Goal: Task Accomplishment & Management: Use online tool/utility

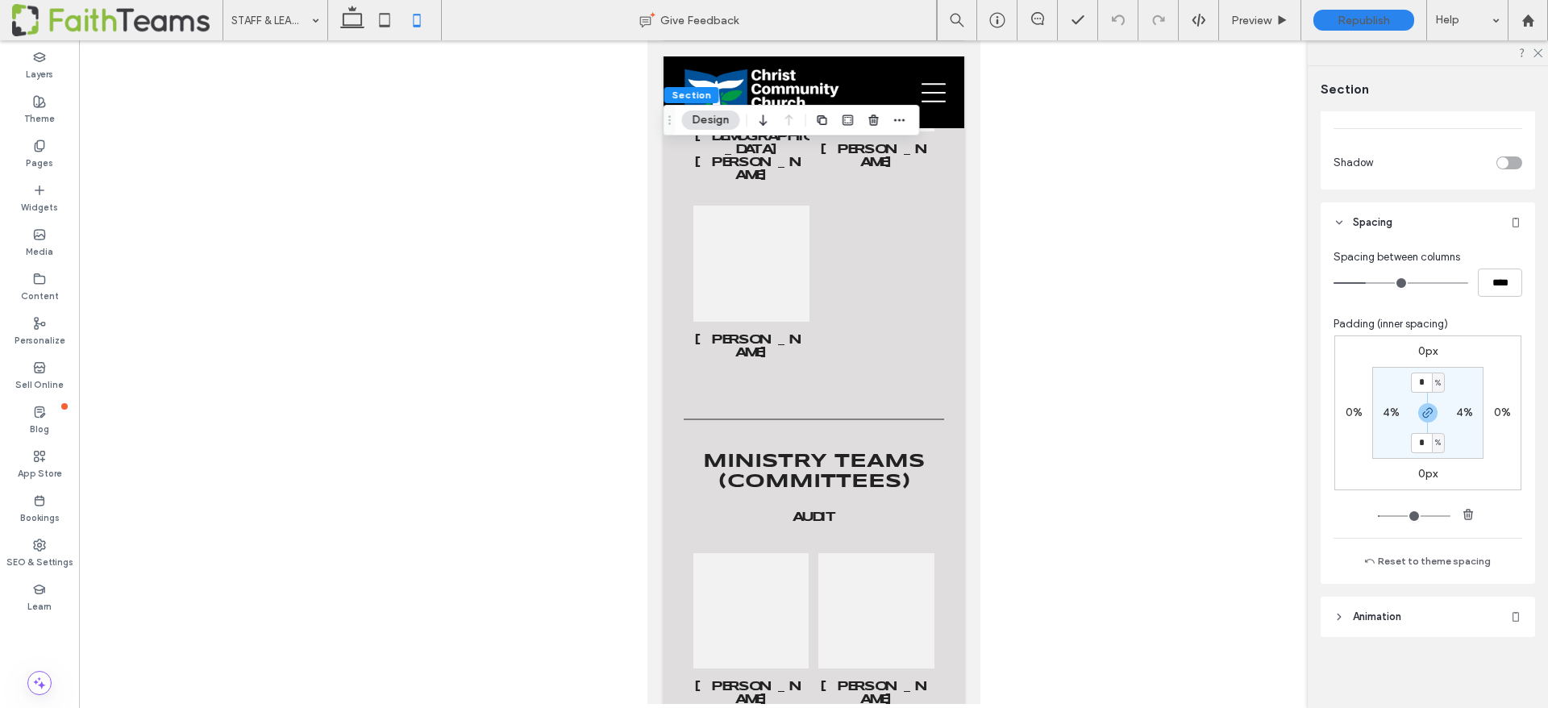
scroll to position [842, 0]
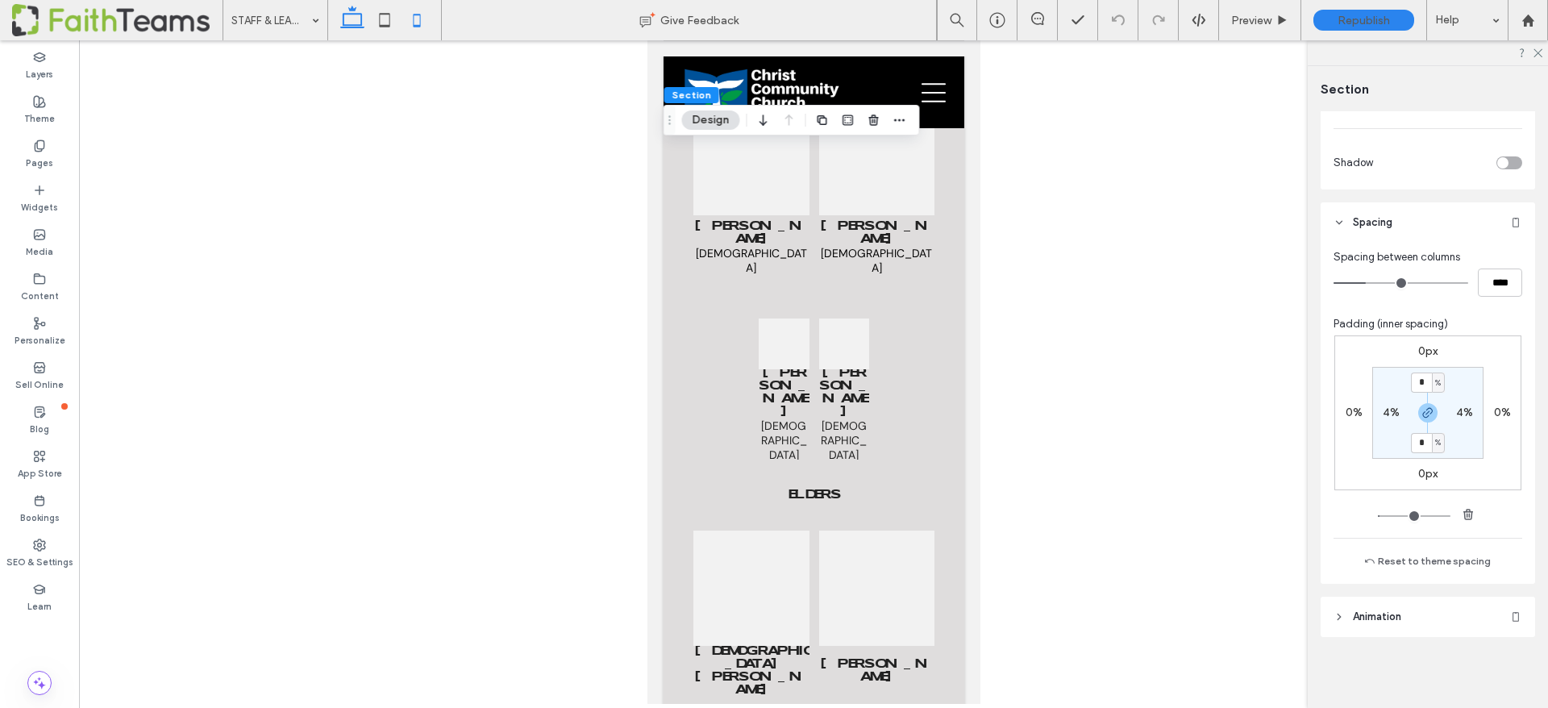
click at [354, 21] on icon at bounding box center [352, 20] width 32 height 32
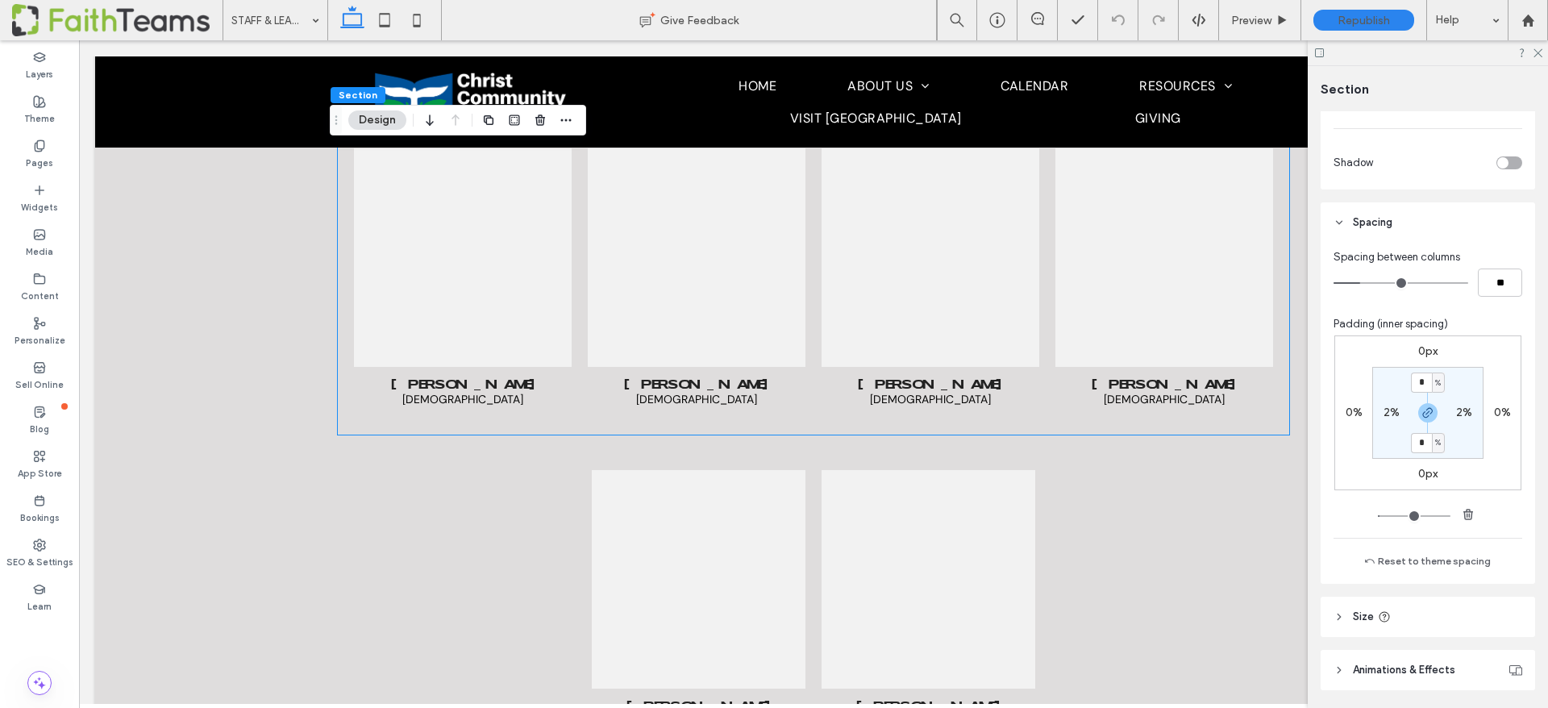
scroll to position [898, 0]
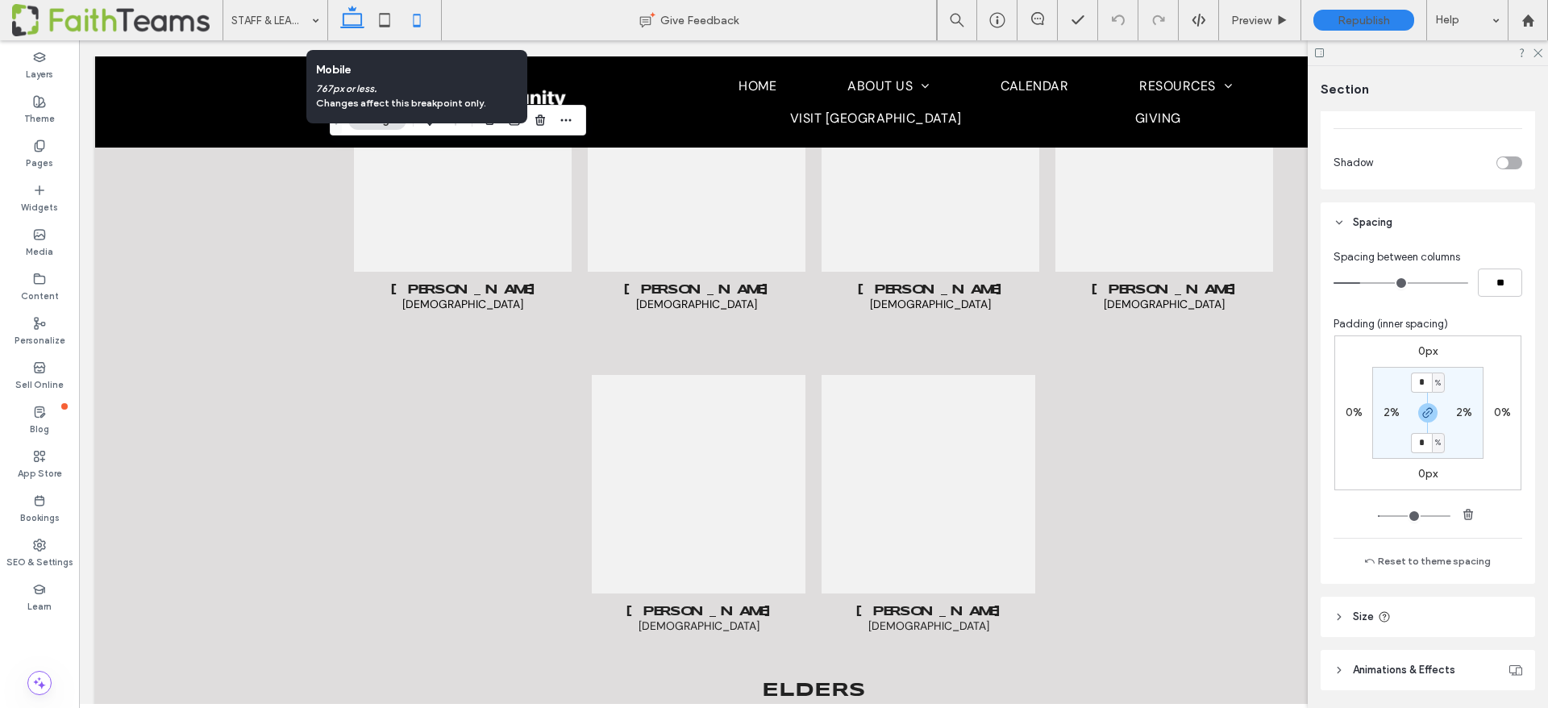
click at [424, 24] on icon at bounding box center [417, 20] width 32 height 32
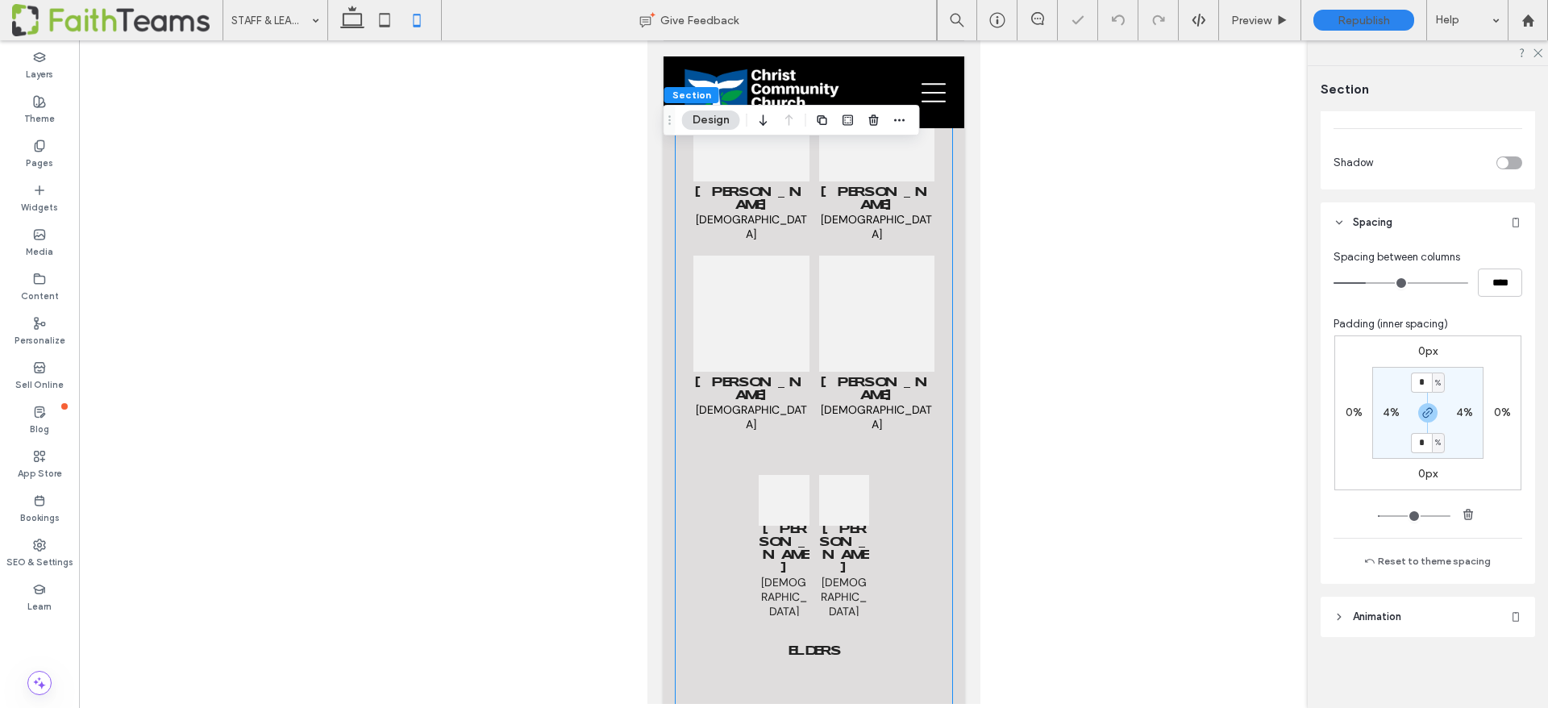
scroll to position [937, 0]
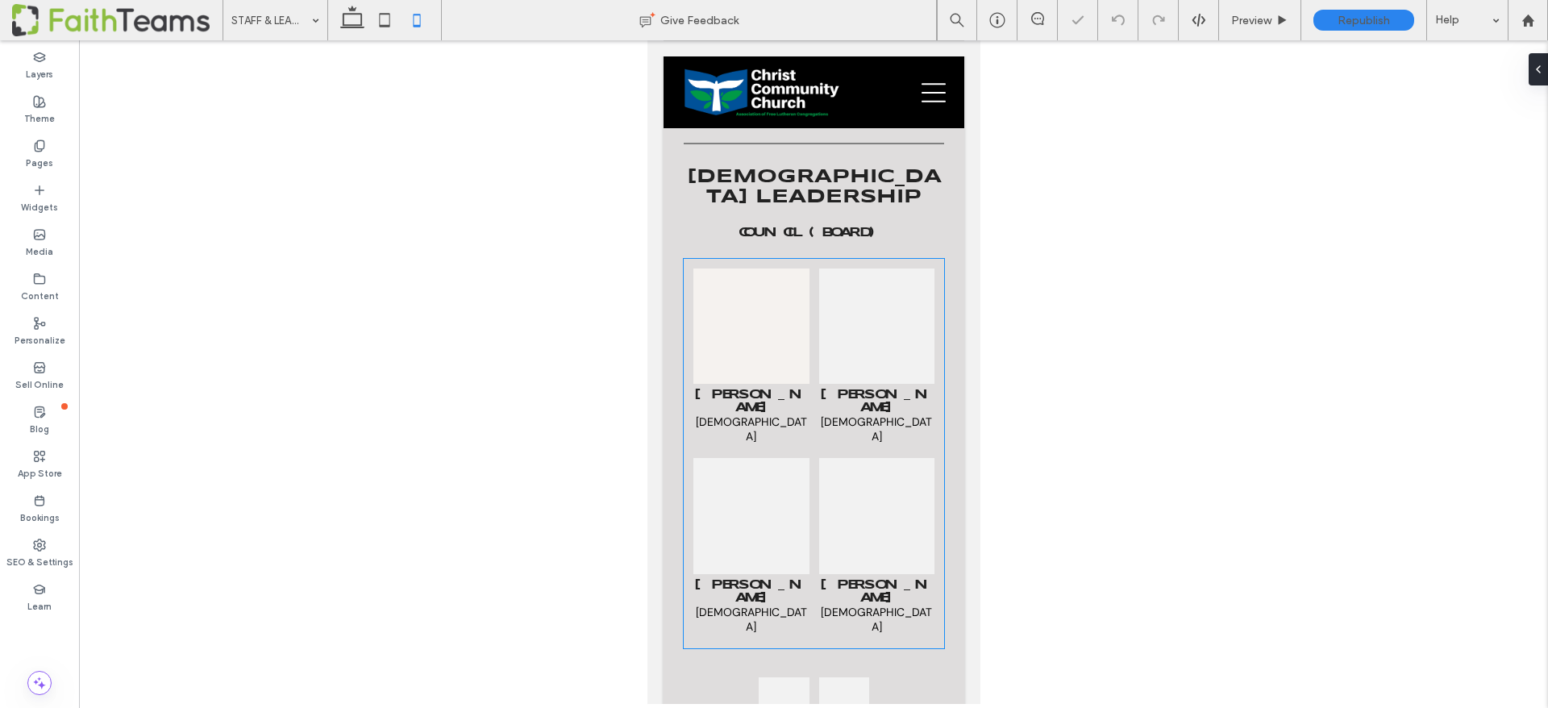
scroll to position [793, 0]
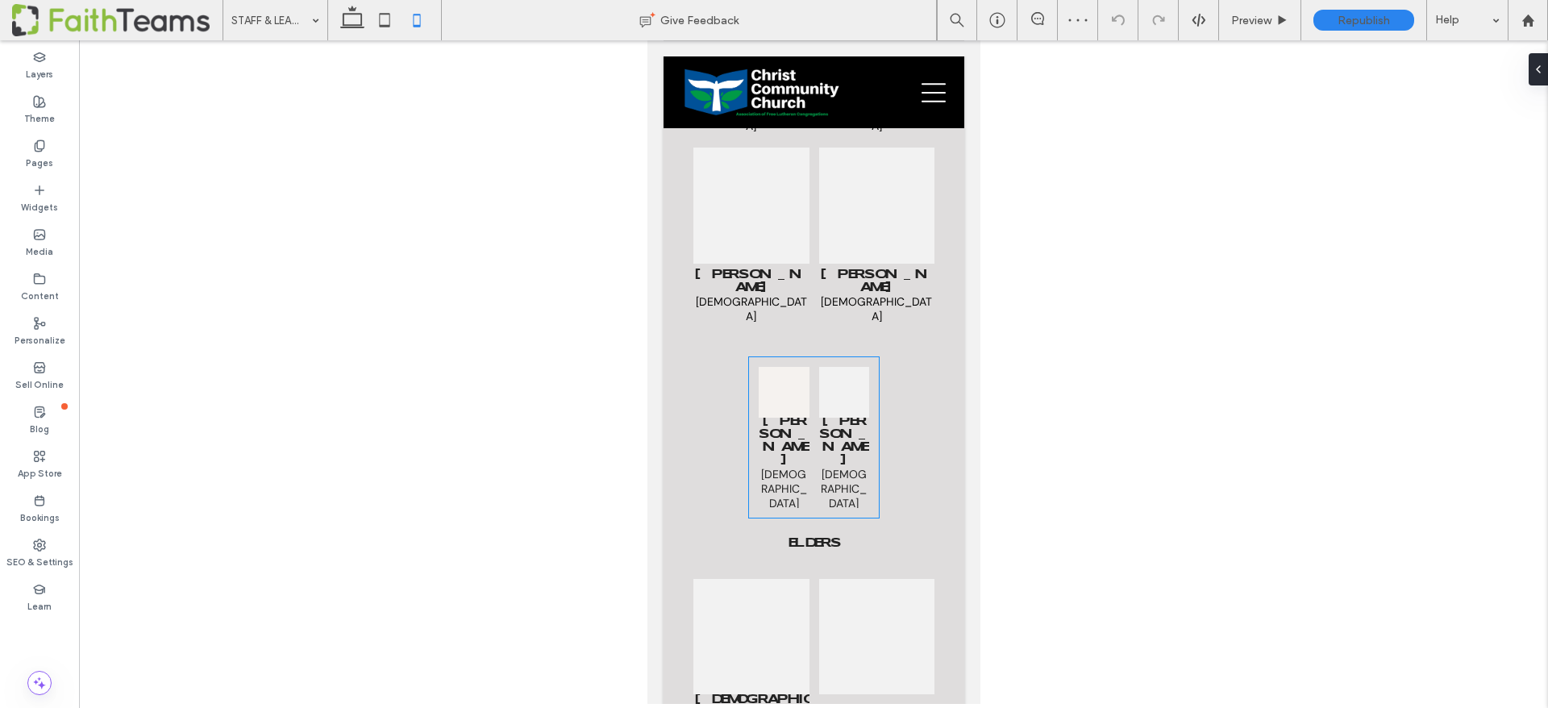
click at [795, 383] on link at bounding box center [783, 392] width 51 height 51
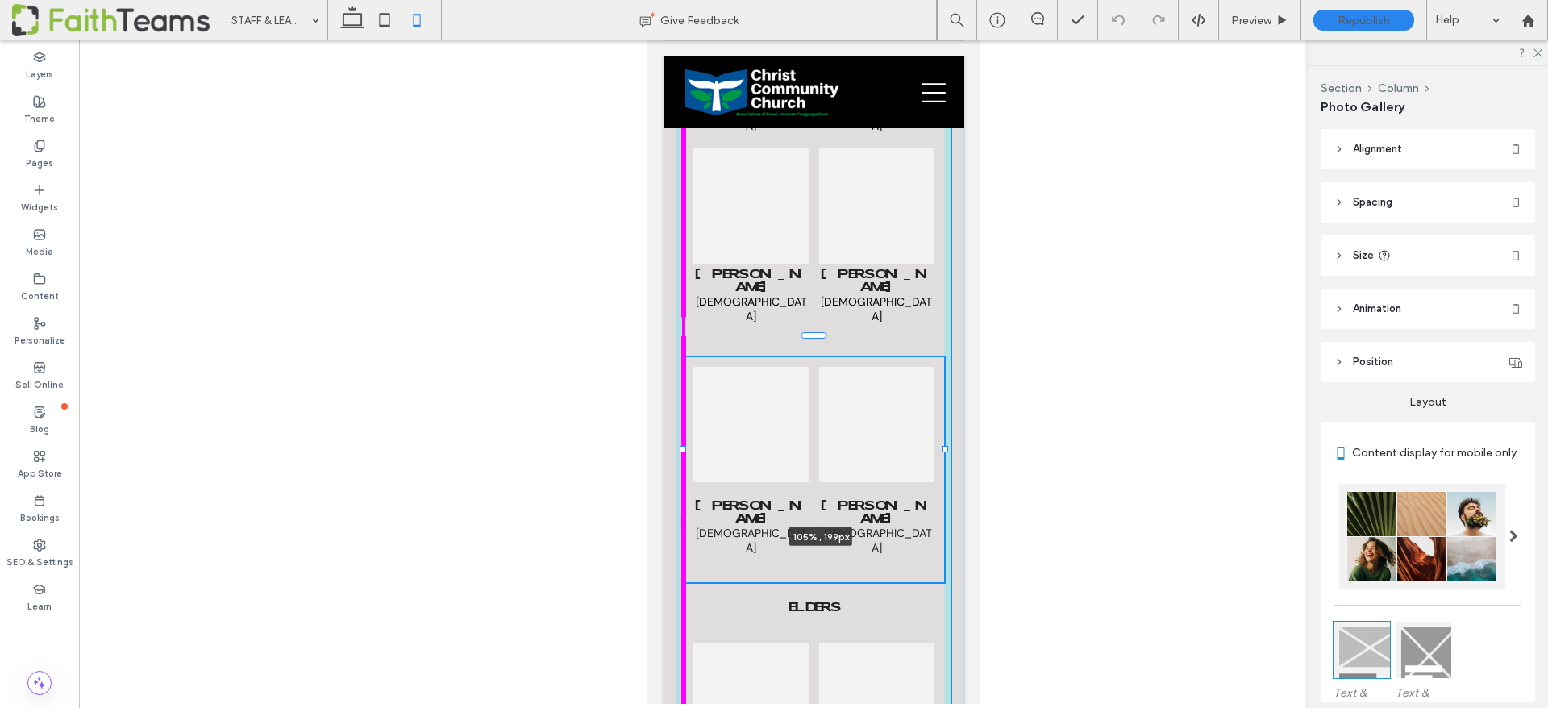
drag, startPoint x: 738, startPoint y: 416, endPoint x: 675, endPoint y: 416, distance: 62.9
click at [675, 416] on div "[DEMOGRAPHIC_DATA] [PERSON_NAME] [DEMOGRAPHIC_DATA] Button [DEMOGRAPHIC_DATA] L…" at bounding box center [813, 295] width 301 height 1539
type input "***"
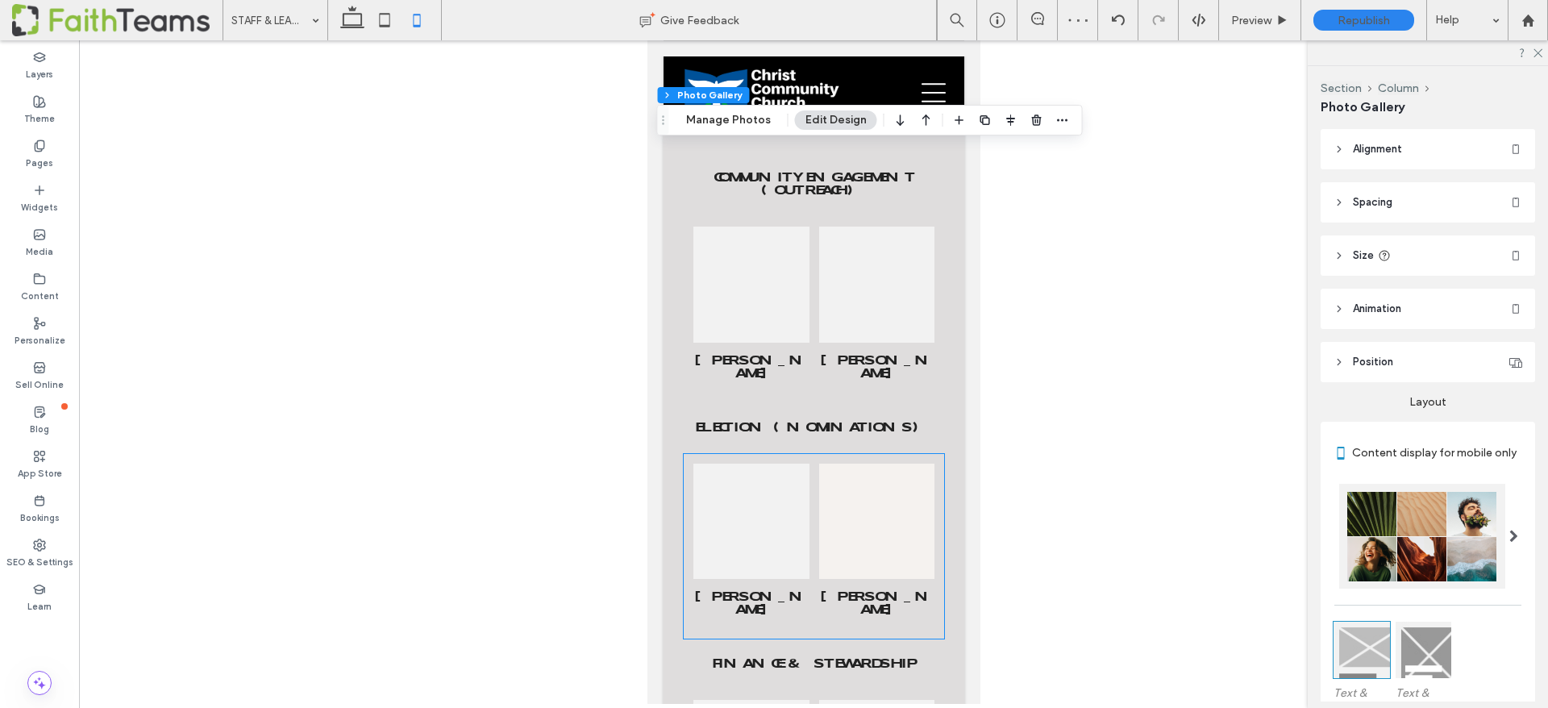
scroll to position [2923, 0]
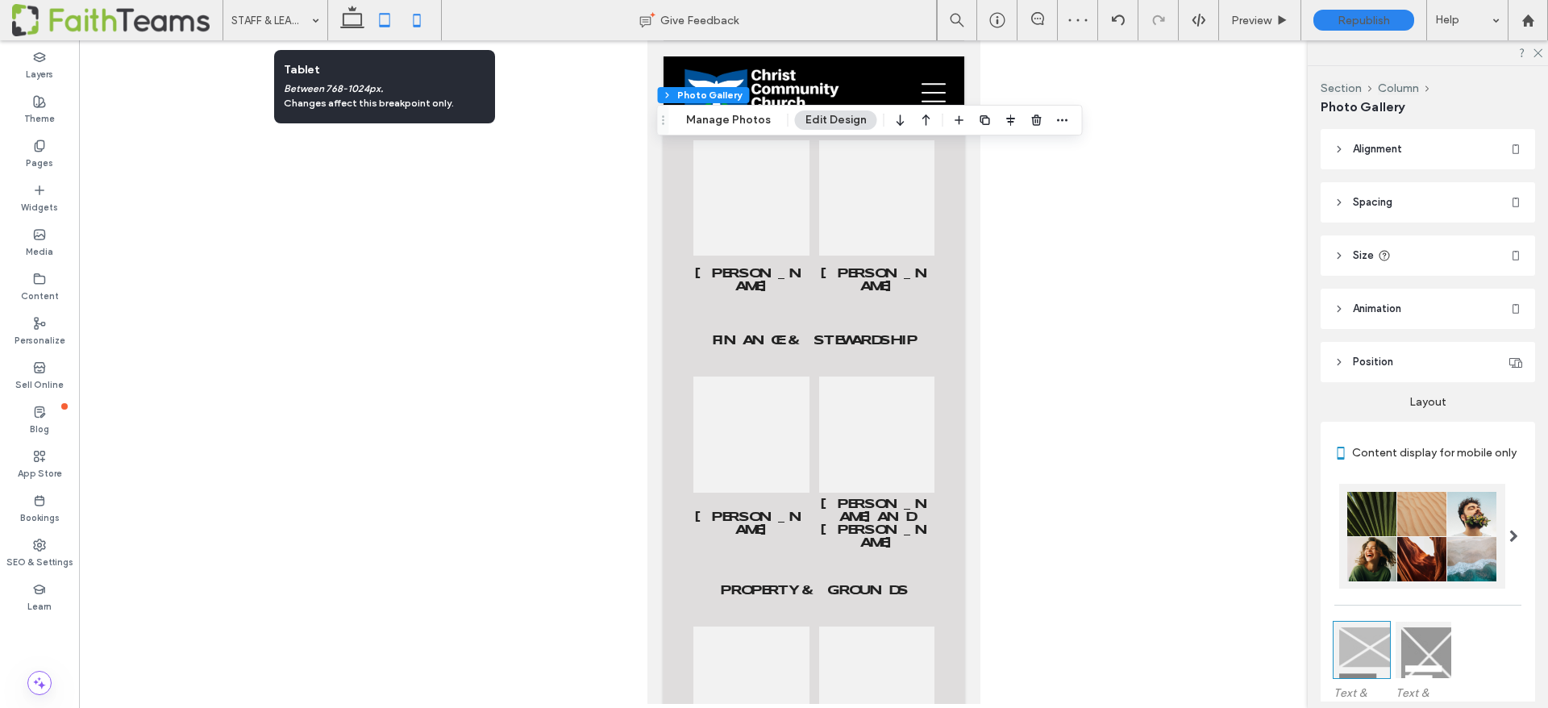
click at [384, 19] on icon at bounding box center [384, 20] width 32 height 32
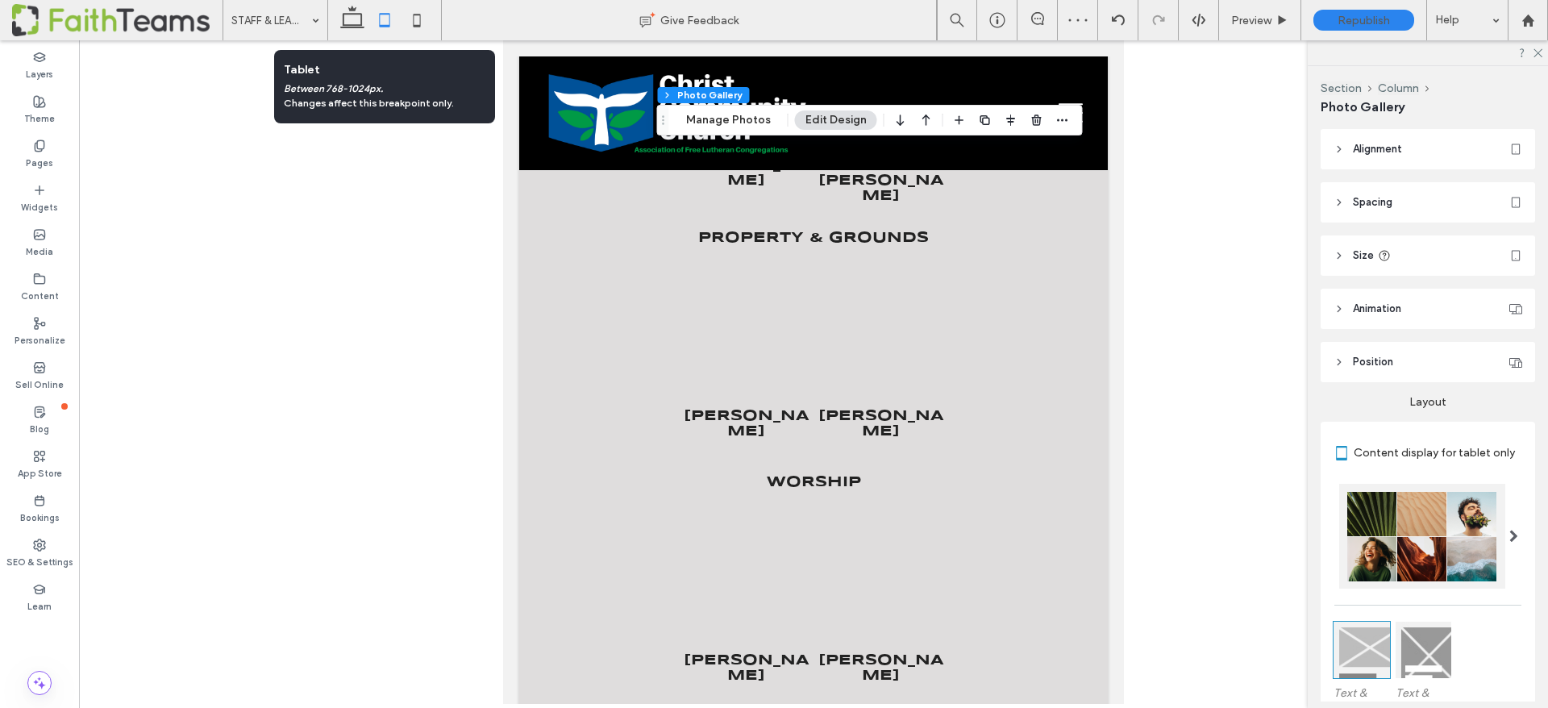
type input "**"
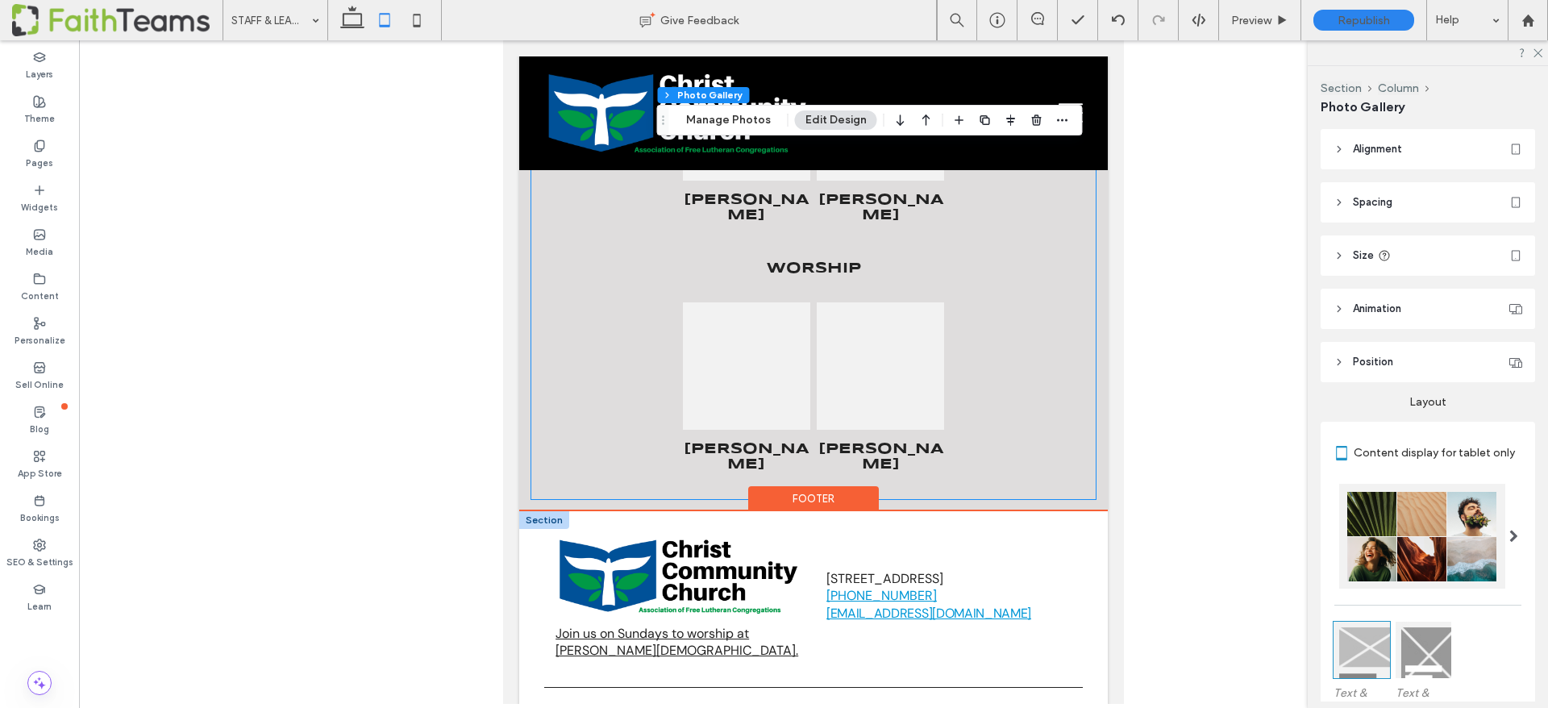
scroll to position [3169, 0]
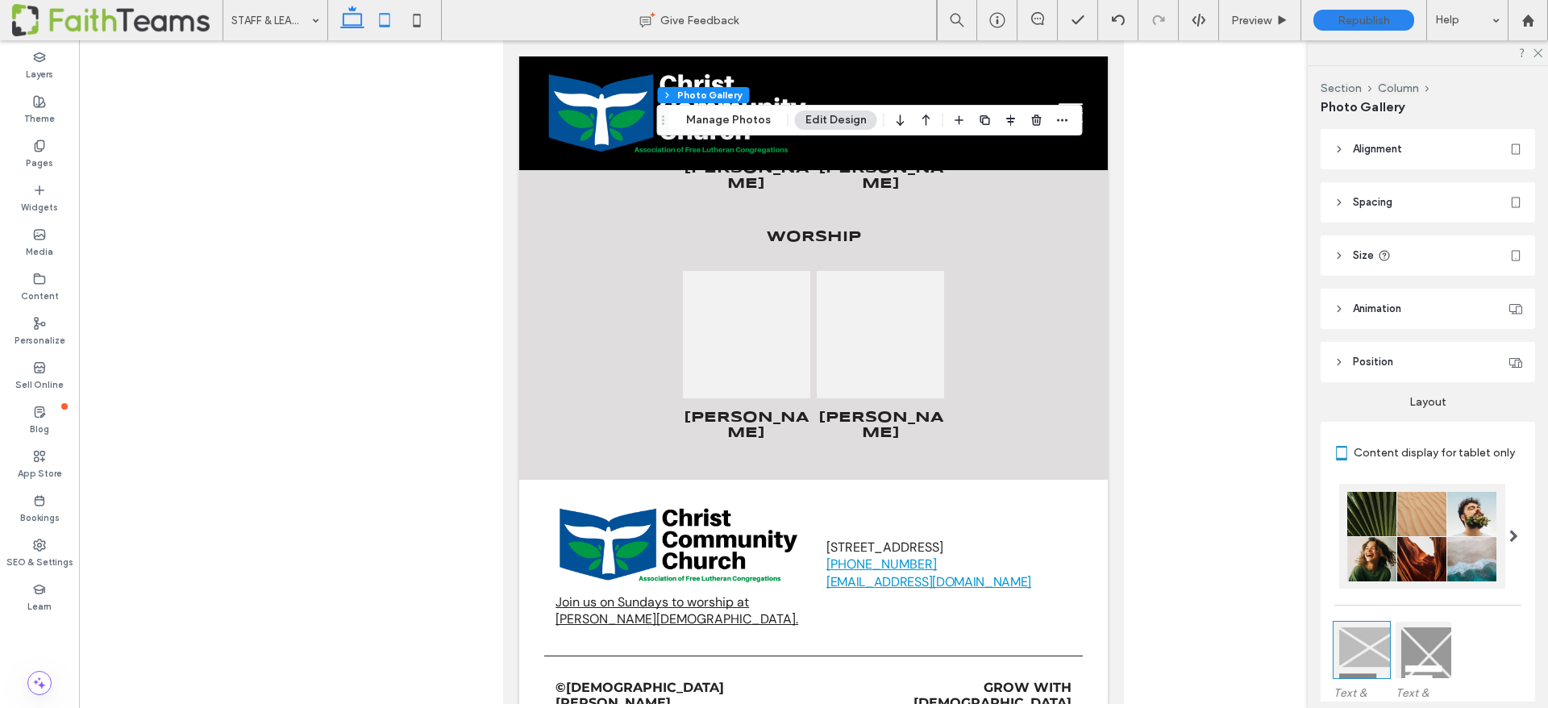
click at [346, 27] on use at bounding box center [352, 17] width 24 height 23
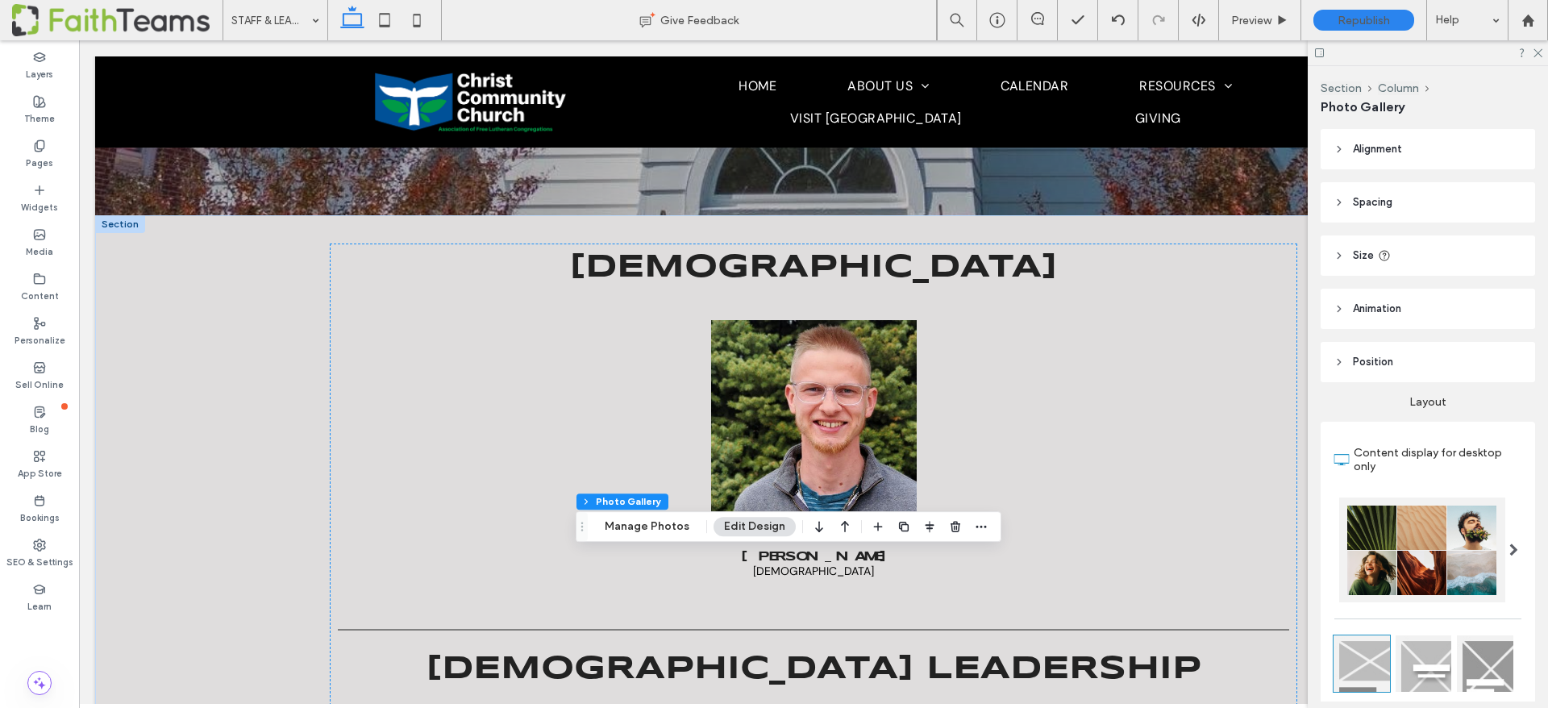
scroll to position [0, 0]
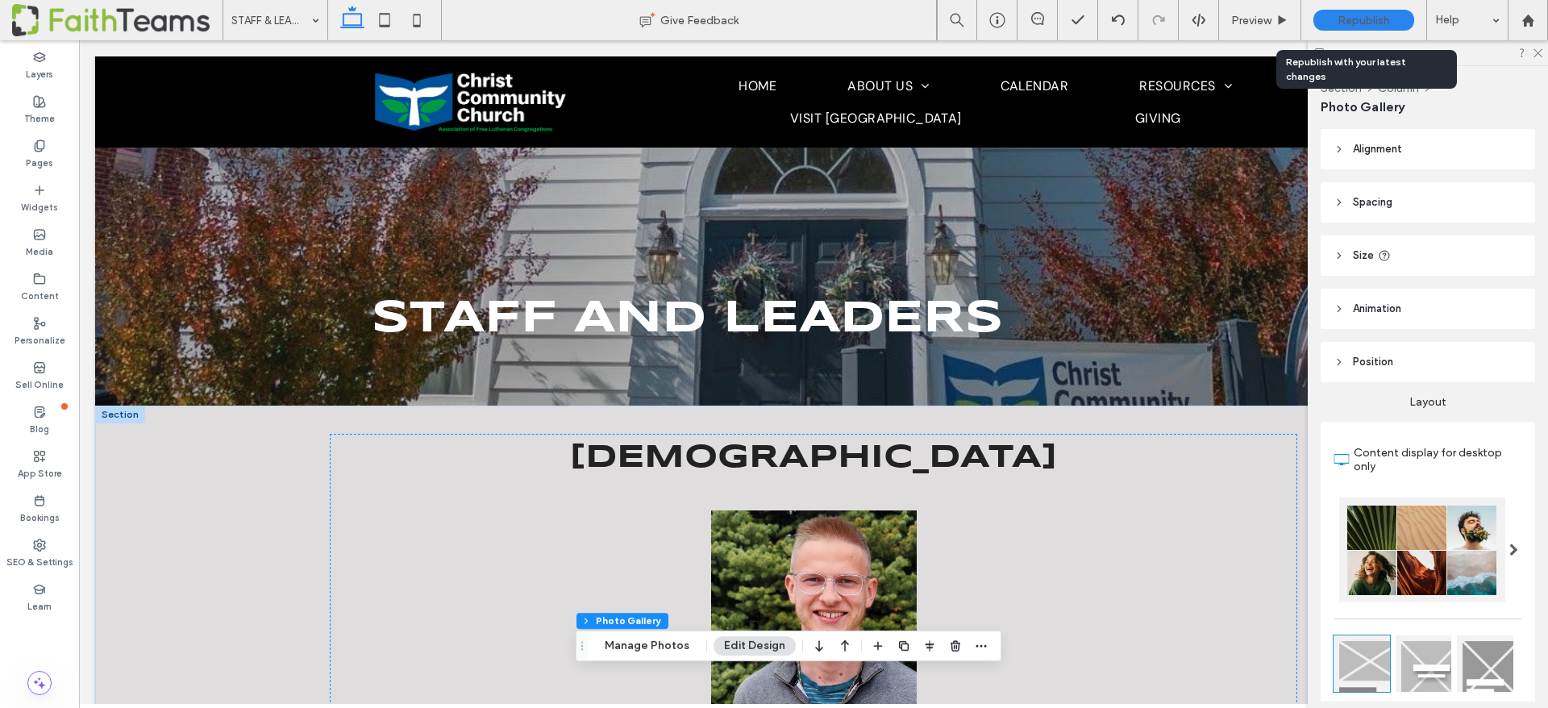
click at [1345, 11] on div "Republish" at bounding box center [1363, 20] width 101 height 21
